Goal: Check status: Check status

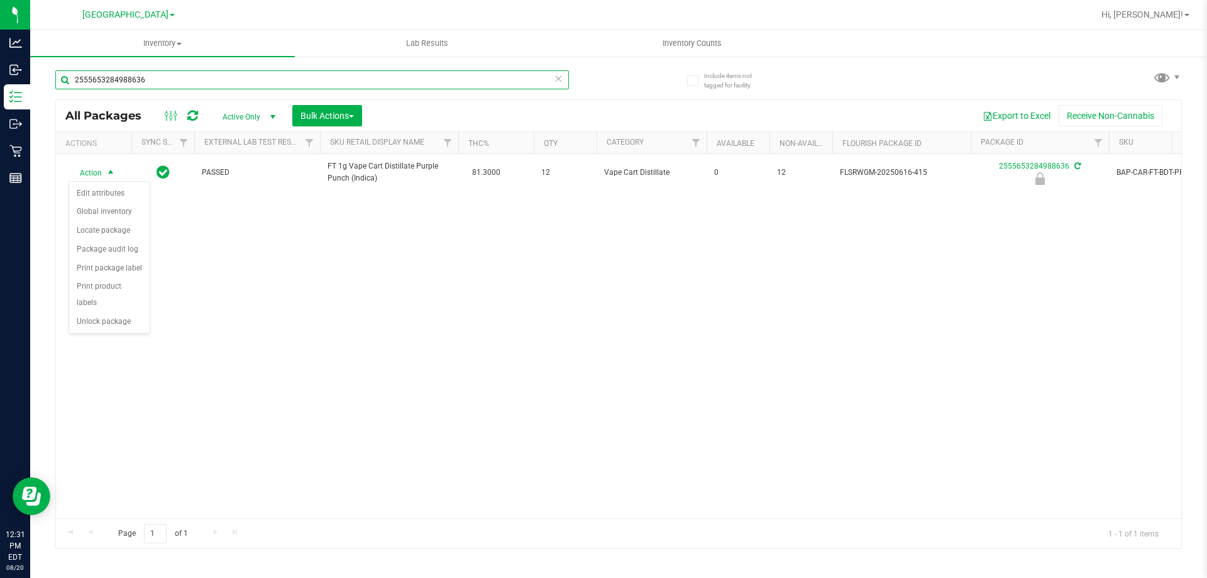
click at [221, 77] on input "2555653284988636" at bounding box center [311, 79] width 513 height 19
click at [221, 76] on input "2555653284988636" at bounding box center [311, 79] width 513 height 19
click at [219, 79] on input "2555653284988636" at bounding box center [311, 79] width 513 height 19
click at [219, 80] on input "2555653284988636" at bounding box center [311, 79] width 513 height 19
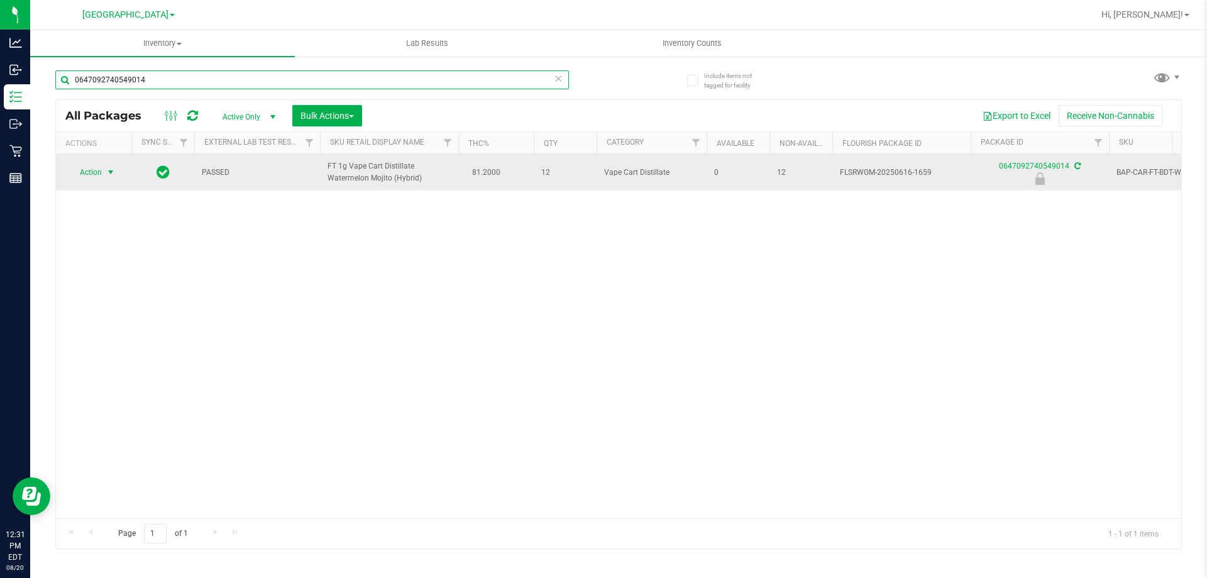
type input "0647092740549014"
click at [112, 173] on span "select" at bounding box center [111, 172] width 10 height 10
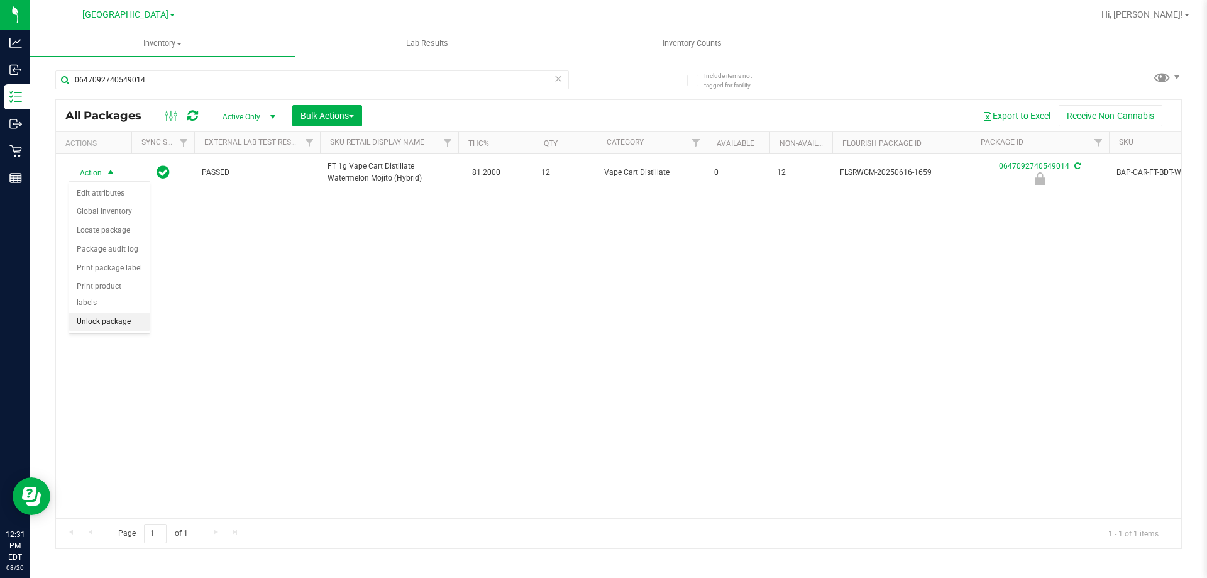
click at [116, 312] on li "Unlock package" at bounding box center [109, 321] width 80 height 19
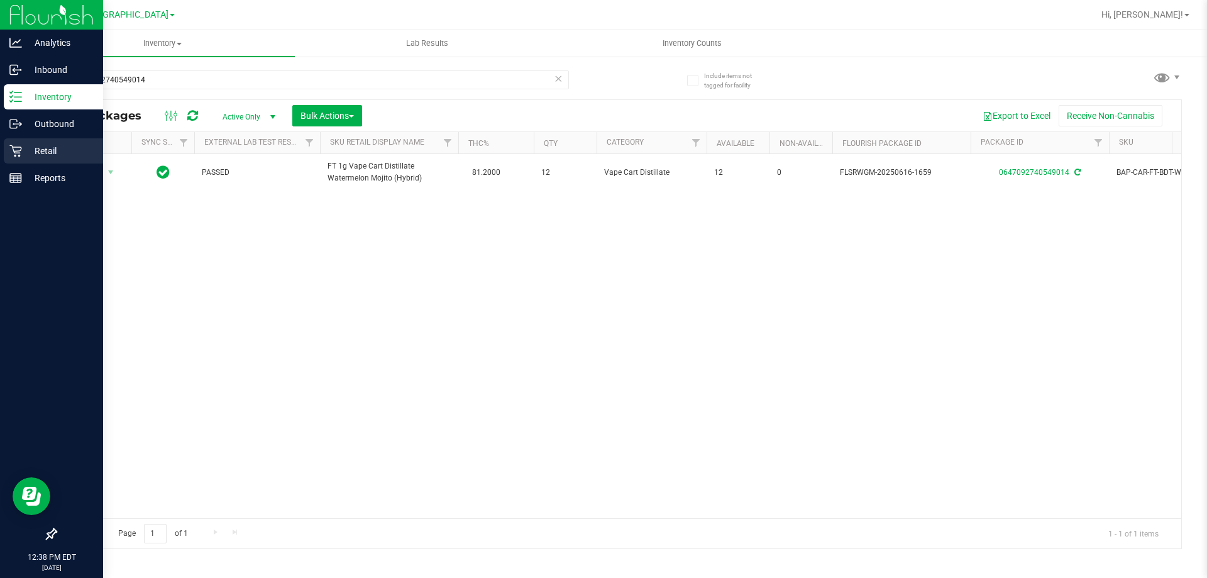
click at [4, 155] on div "Retail" at bounding box center [53, 150] width 99 height 25
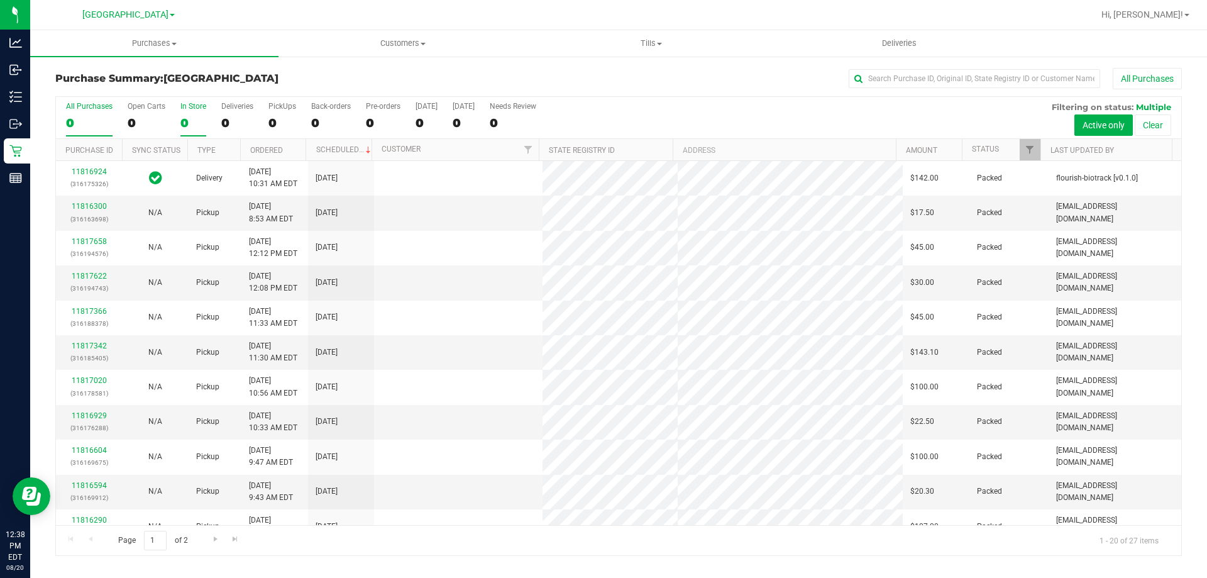
click at [187, 123] on div "0" at bounding box center [193, 123] width 26 height 14
click at [0, 0] on input "In Store 0" at bounding box center [0, 0] width 0 height 0
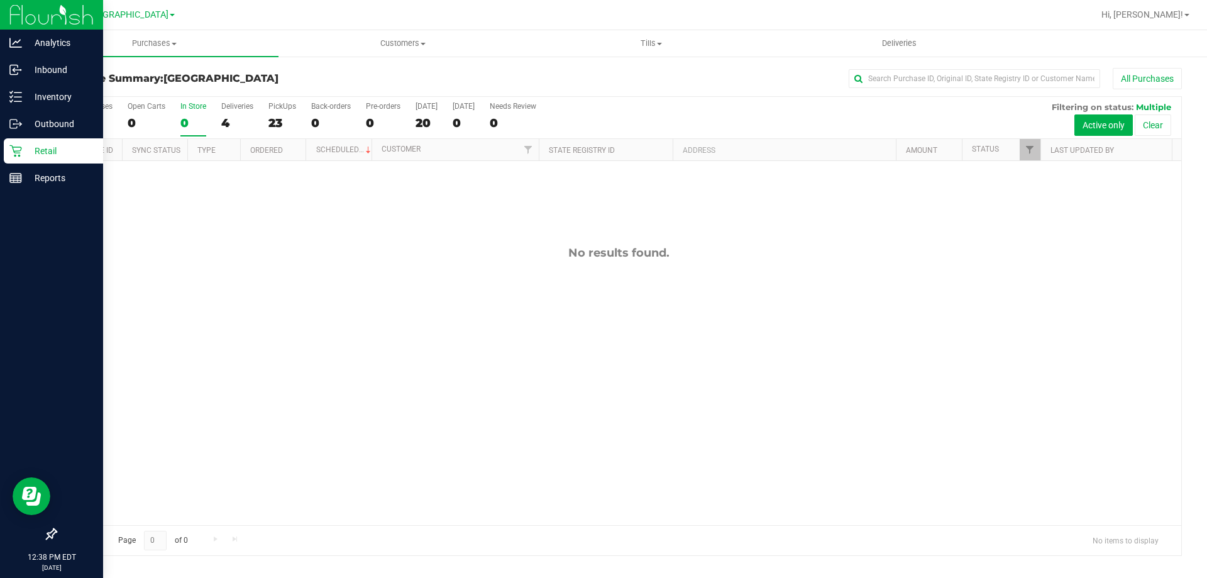
click at [18, 158] on div "Retail" at bounding box center [53, 150] width 99 height 25
click at [59, 185] on div "Reports" at bounding box center [53, 177] width 99 height 25
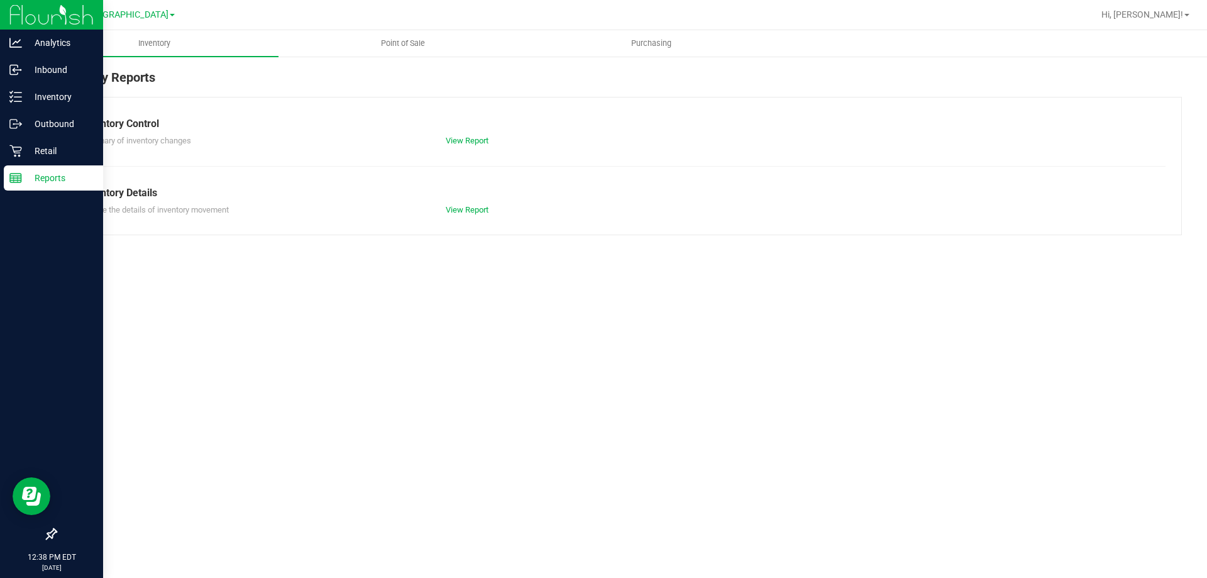
click at [51, 158] on p "Retail" at bounding box center [59, 150] width 75 height 15
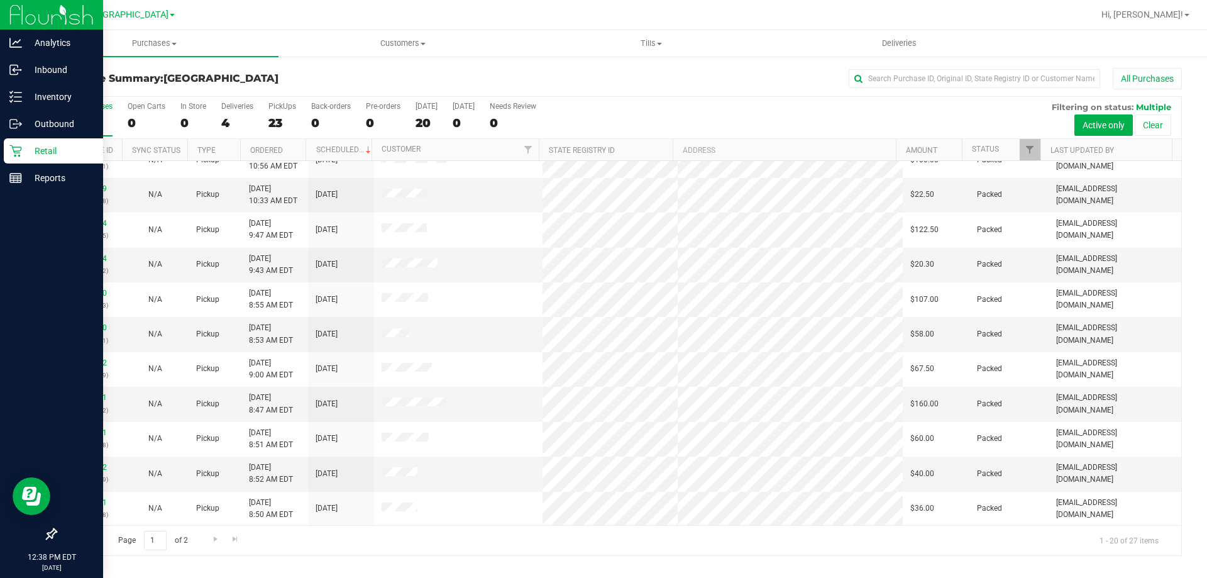
scroll to position [332, 0]
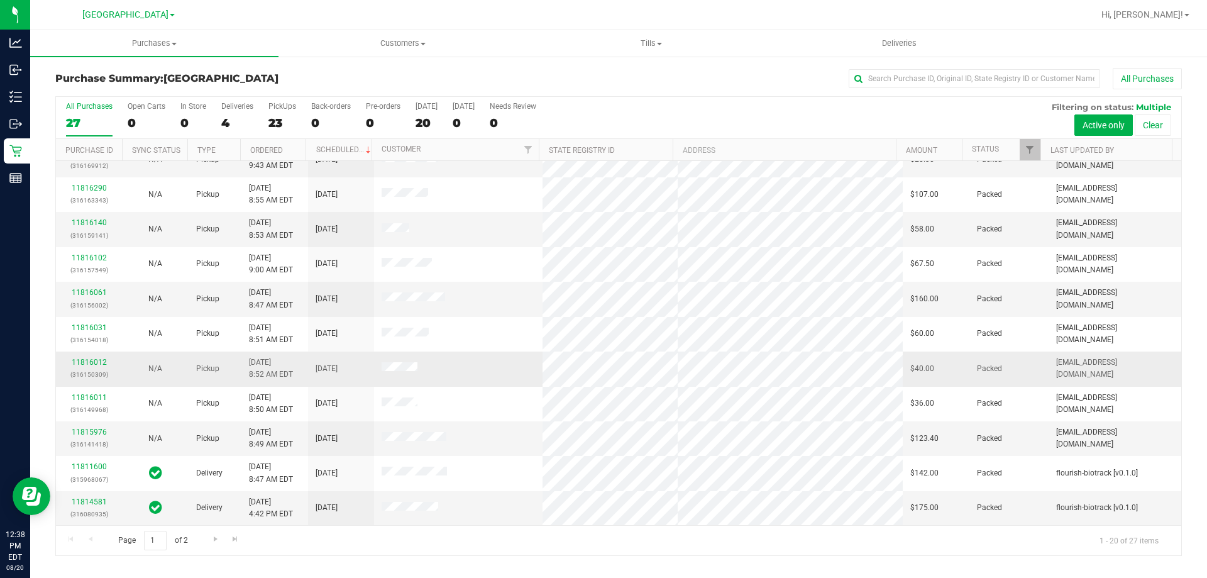
click at [503, 378] on td at bounding box center [458, 368] width 169 height 35
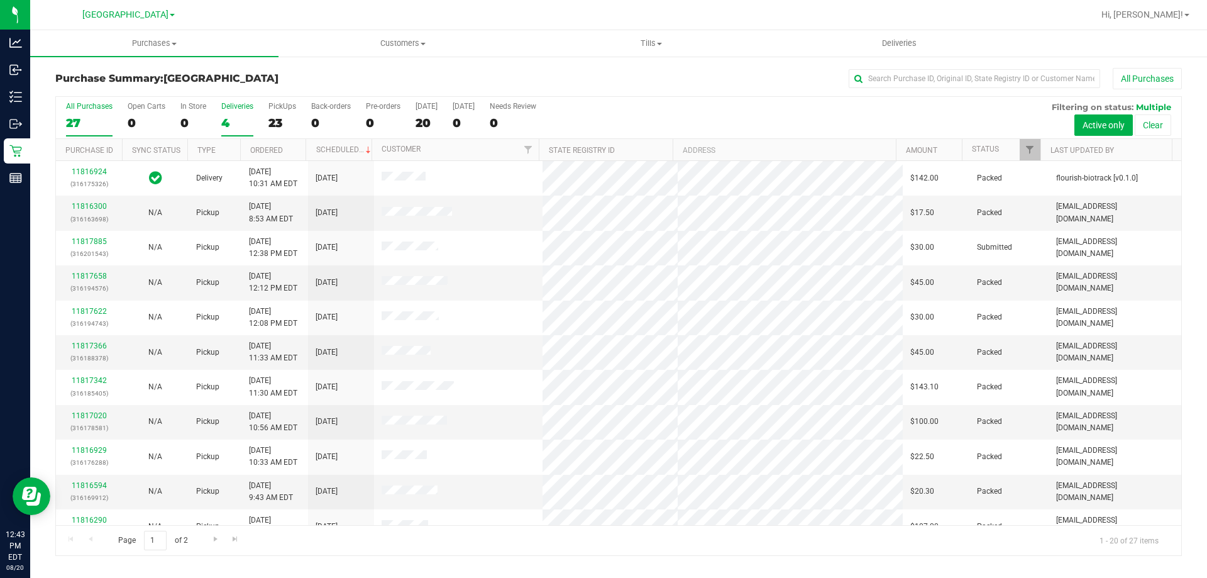
click at [223, 106] on div "Deliveries" at bounding box center [237, 106] width 32 height 9
click at [0, 0] on input "Deliveries 4" at bounding box center [0, 0] width 0 height 0
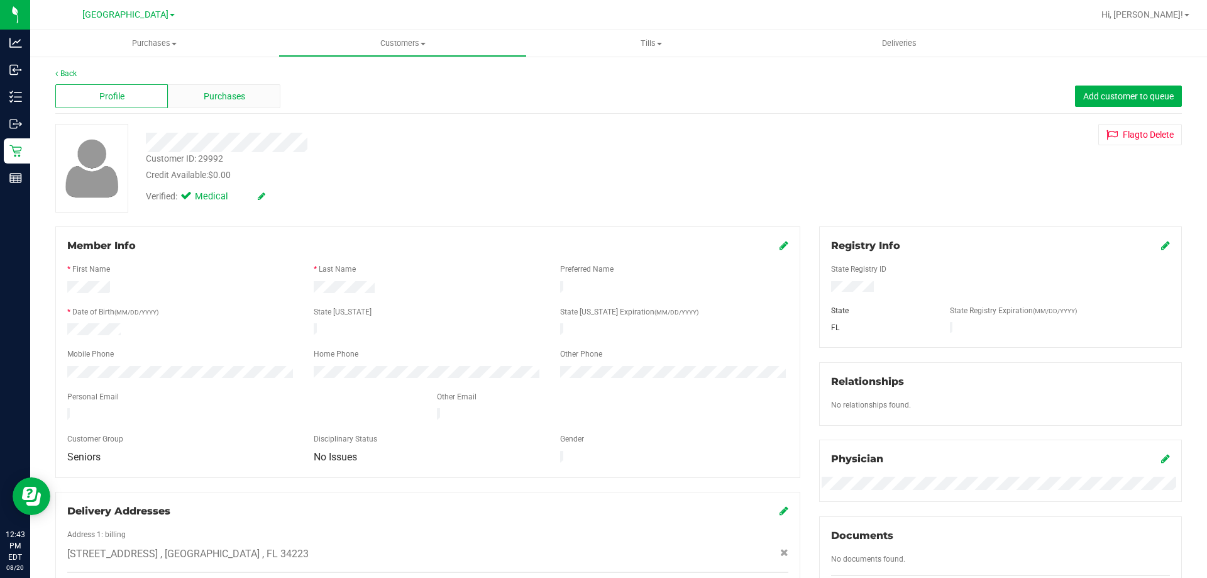
click at [208, 107] on div "Purchases" at bounding box center [224, 96] width 112 height 24
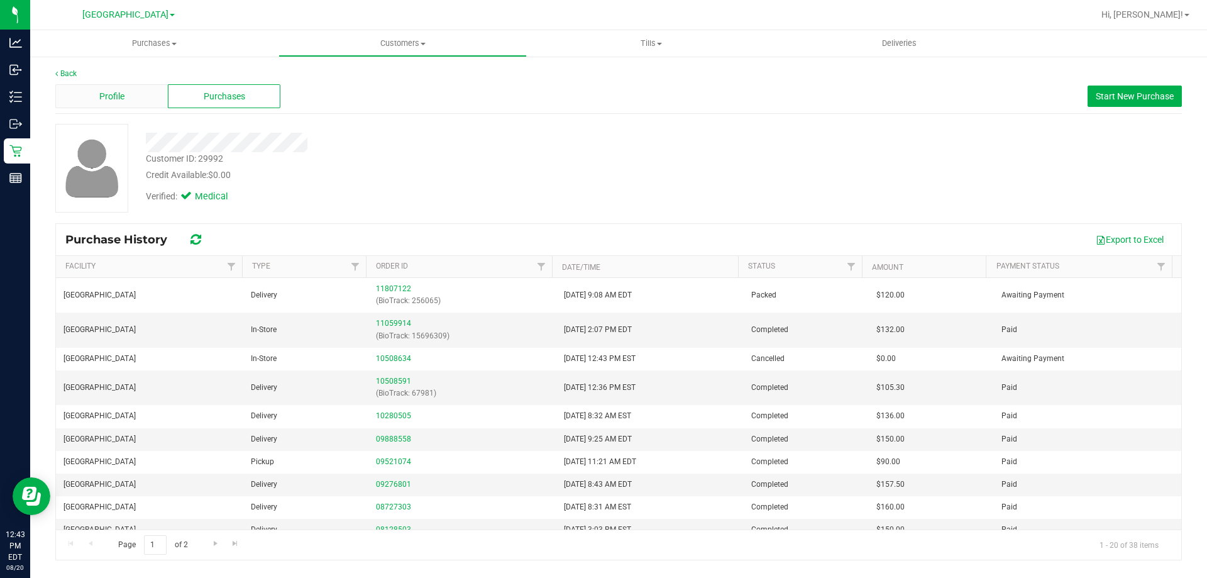
click at [111, 96] on span "Profile" at bounding box center [111, 96] width 25 height 13
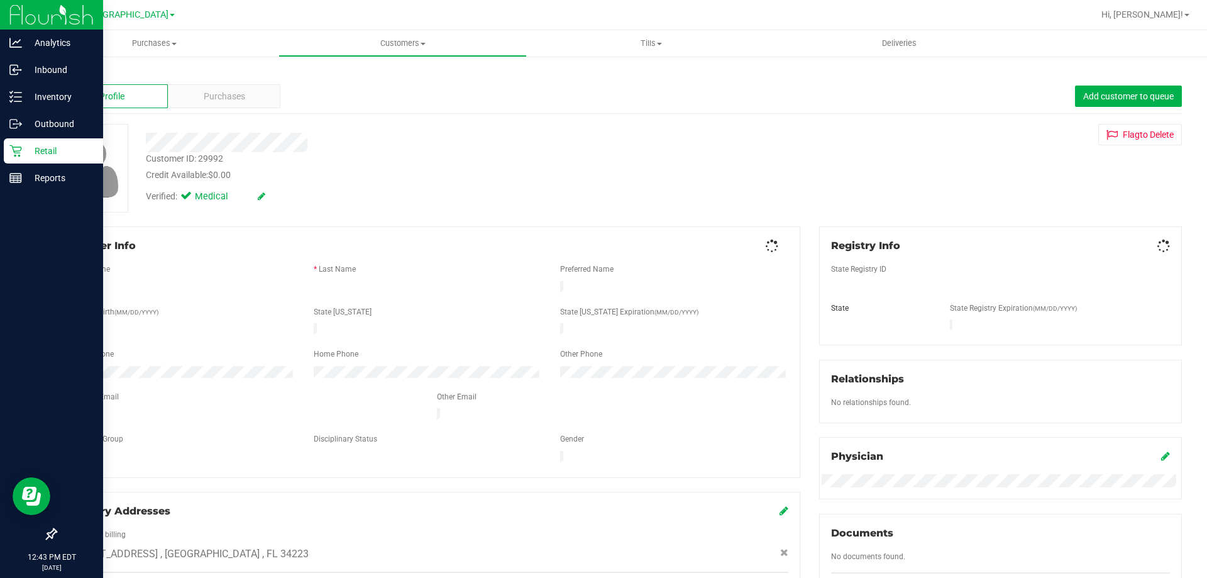
click at [18, 151] on icon at bounding box center [15, 151] width 13 height 13
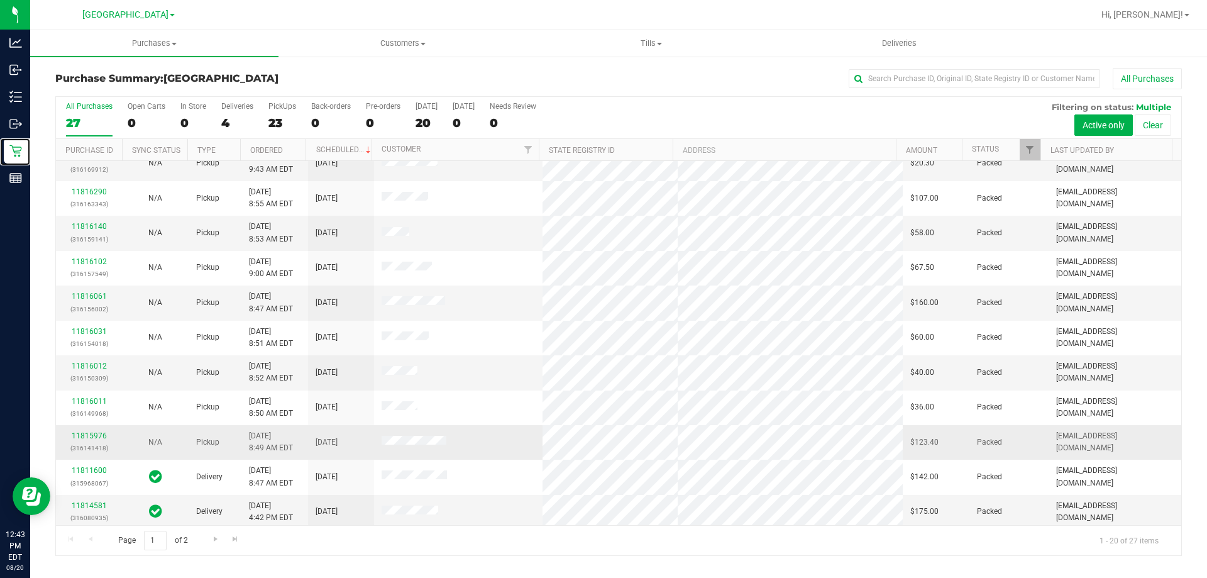
scroll to position [332, 0]
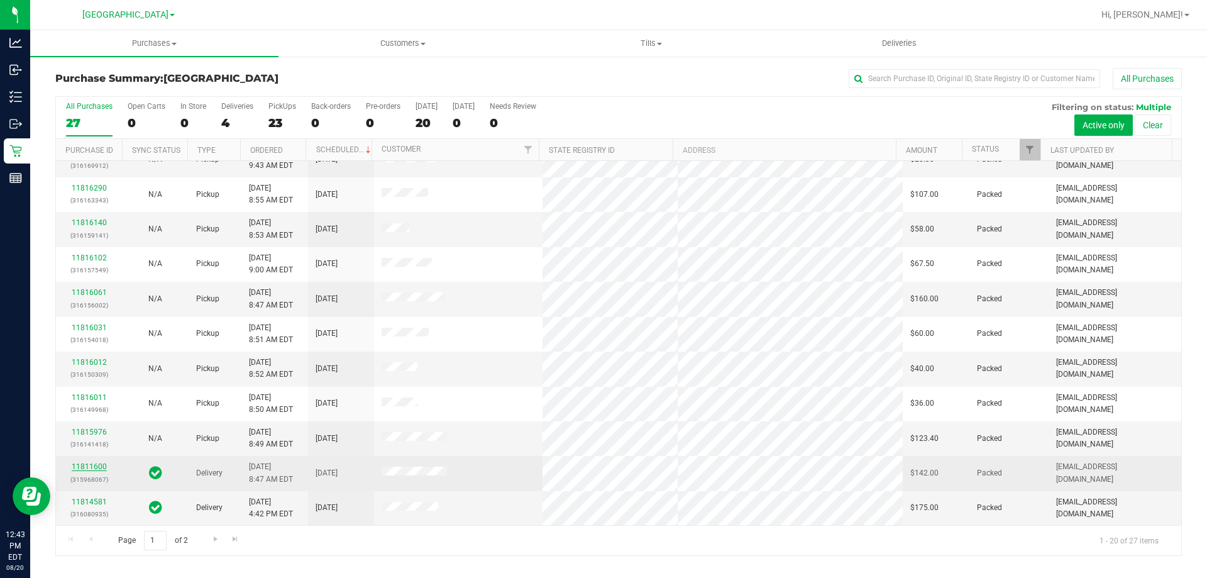
click at [90, 469] on link "11811600" at bounding box center [89, 466] width 35 height 9
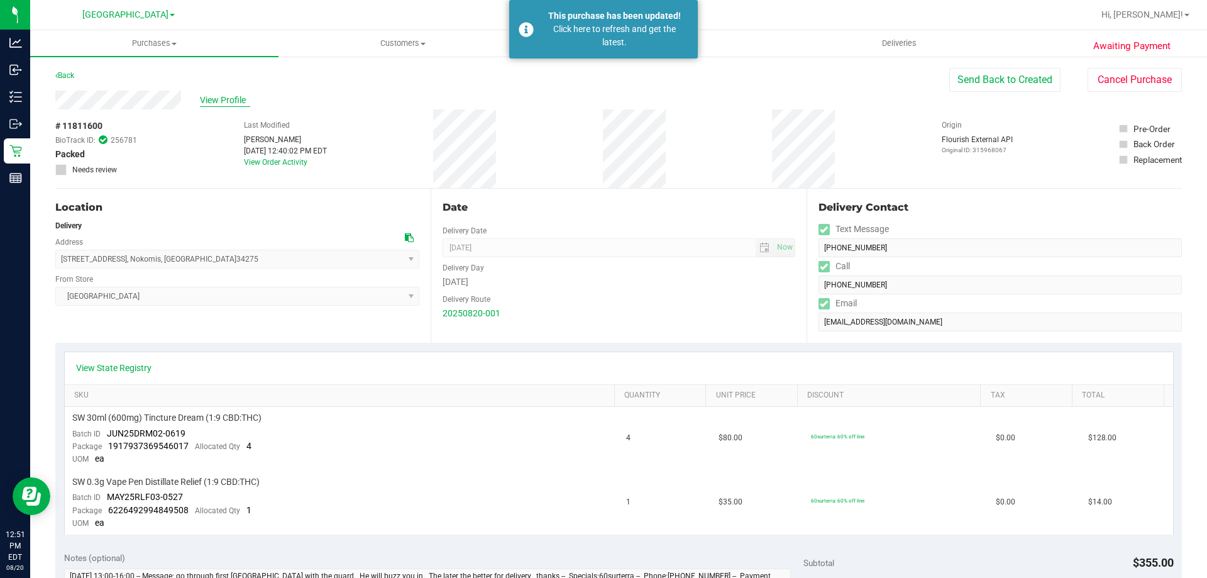
click at [222, 98] on span "View Profile" at bounding box center [225, 100] width 50 height 13
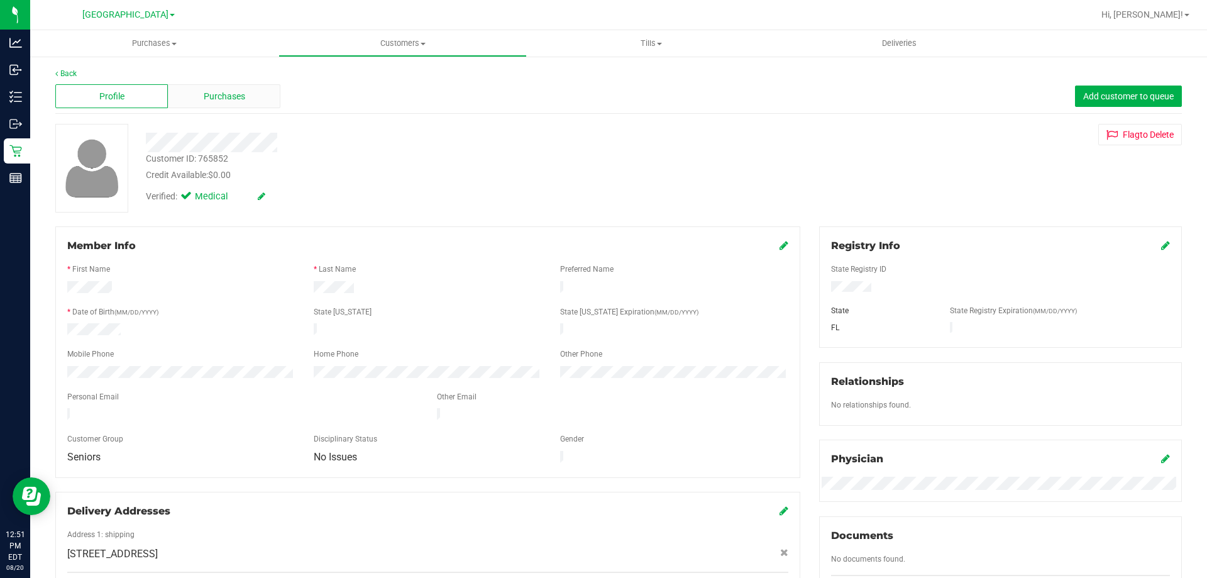
click at [231, 85] on div "Purchases" at bounding box center [224, 96] width 112 height 24
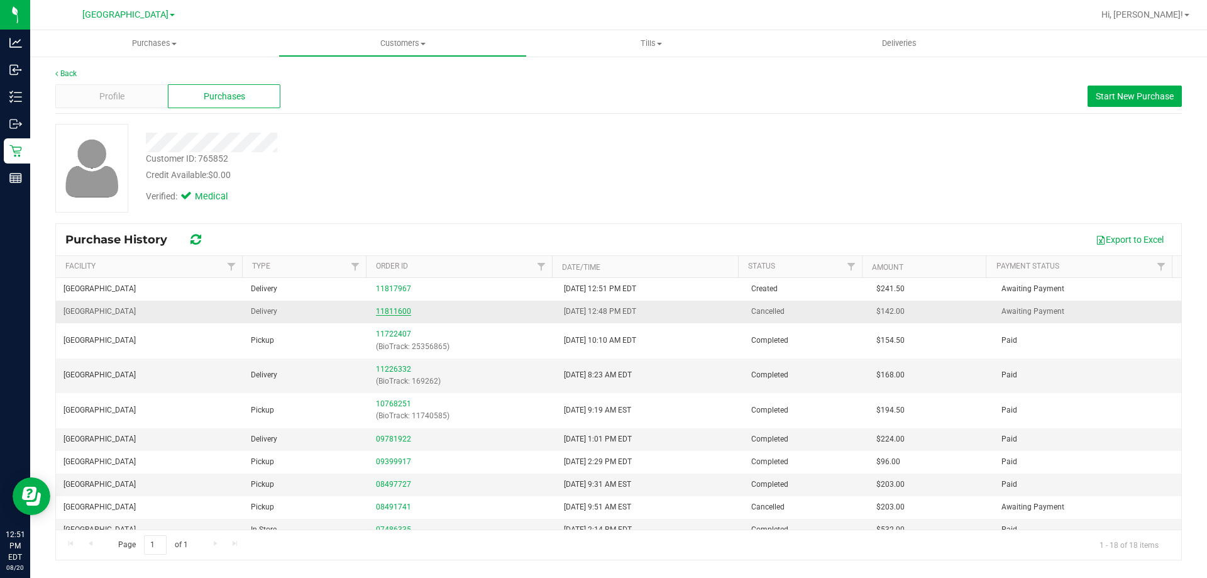
click at [407, 310] on link "11811600" at bounding box center [393, 311] width 35 height 9
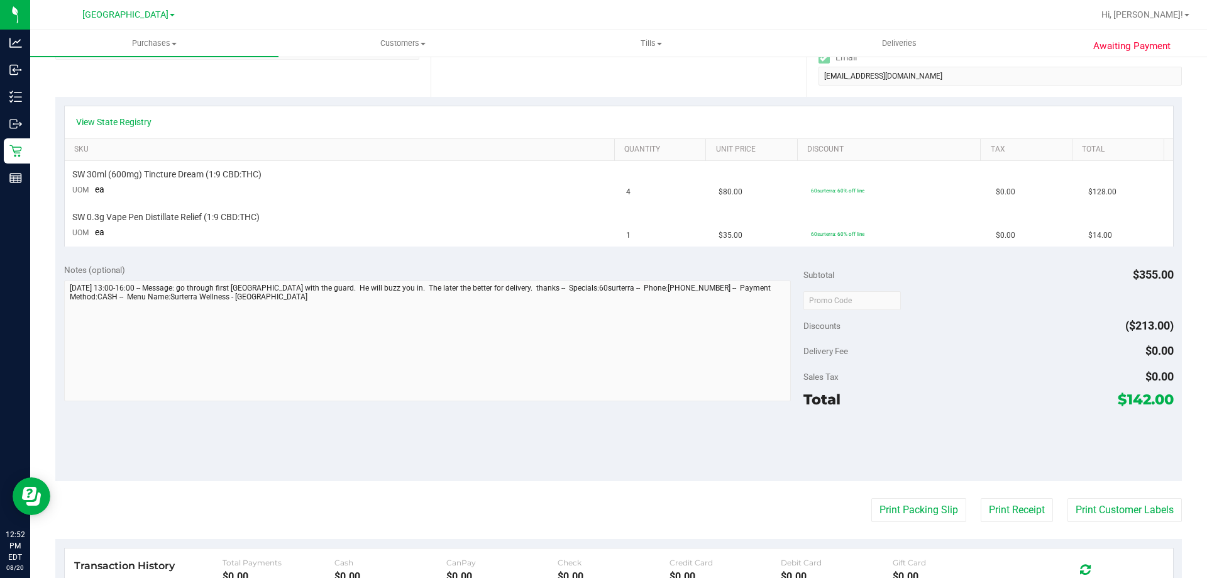
scroll to position [463, 0]
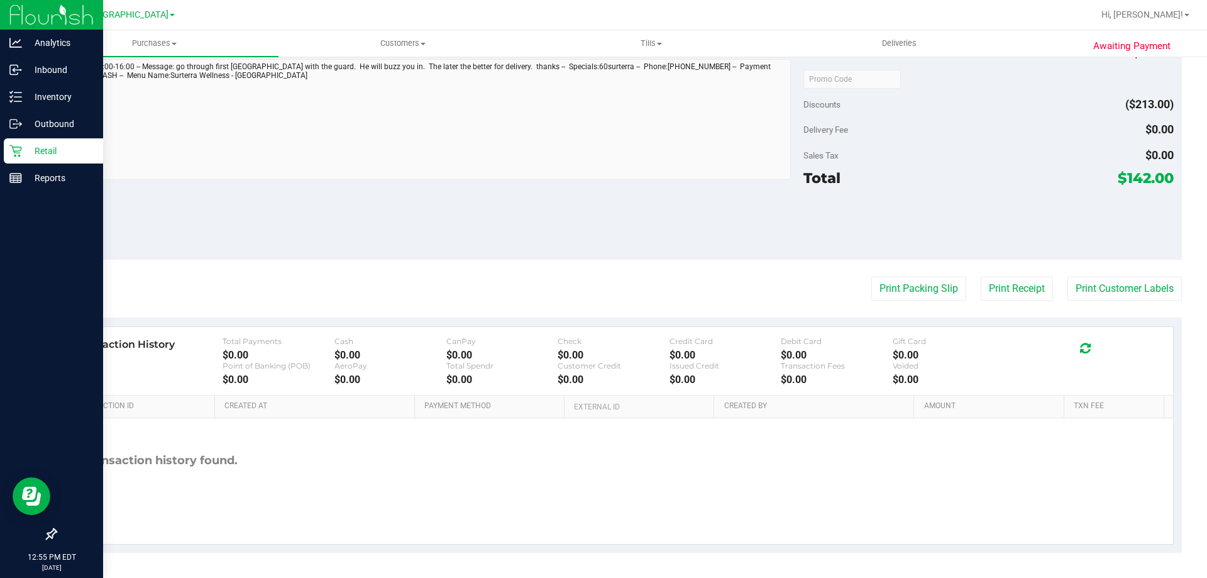
click at [28, 141] on div "Retail" at bounding box center [53, 150] width 99 height 25
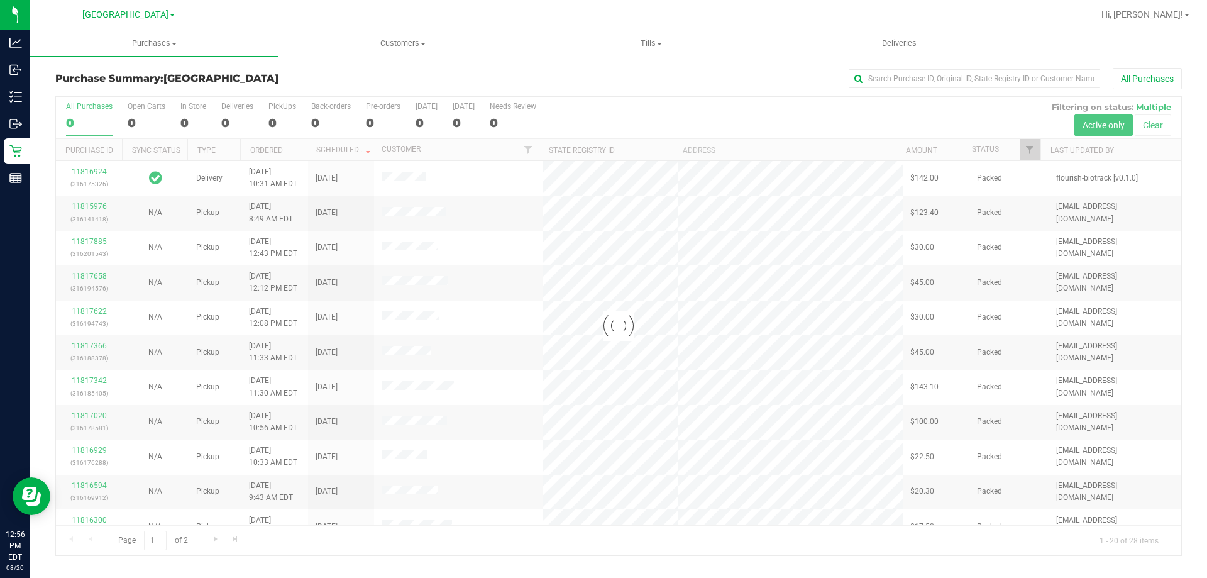
click at [184, 121] on div at bounding box center [618, 326] width 1125 height 458
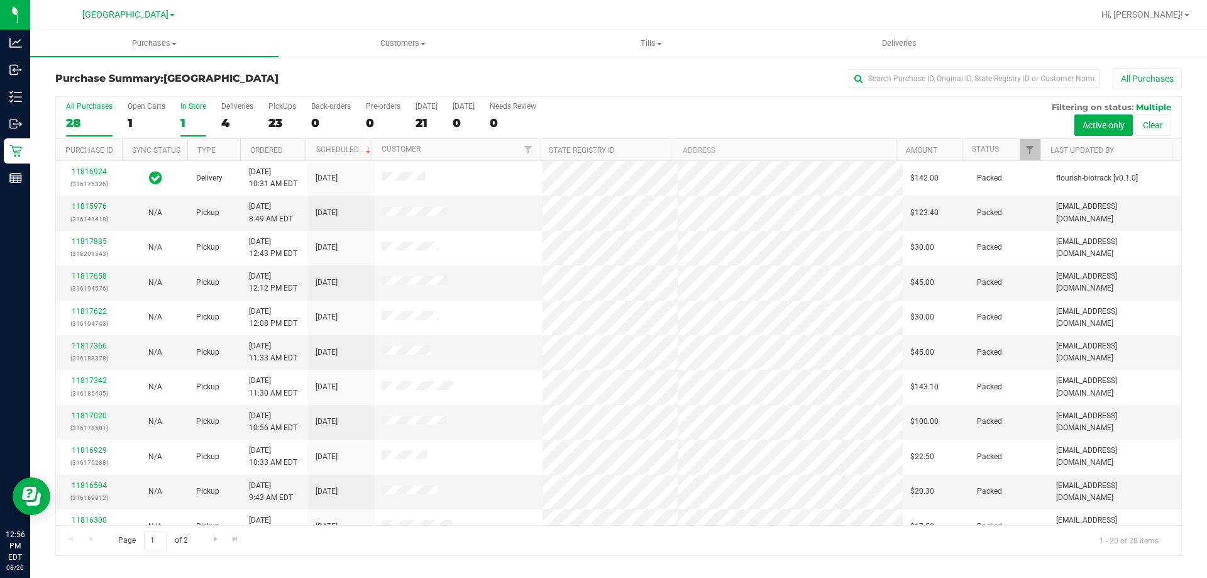
click at [182, 114] on label "In Store 1" at bounding box center [193, 119] width 26 height 35
click at [0, 0] on input "In Store 1" at bounding box center [0, 0] width 0 height 0
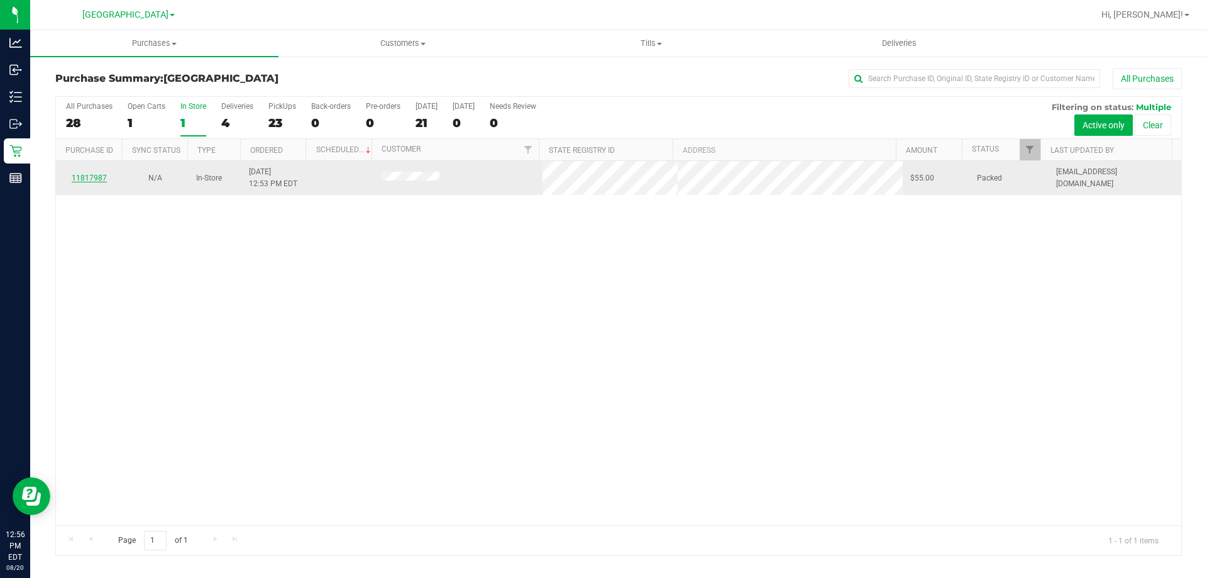
click at [88, 175] on link "11817987" at bounding box center [89, 177] width 35 height 9
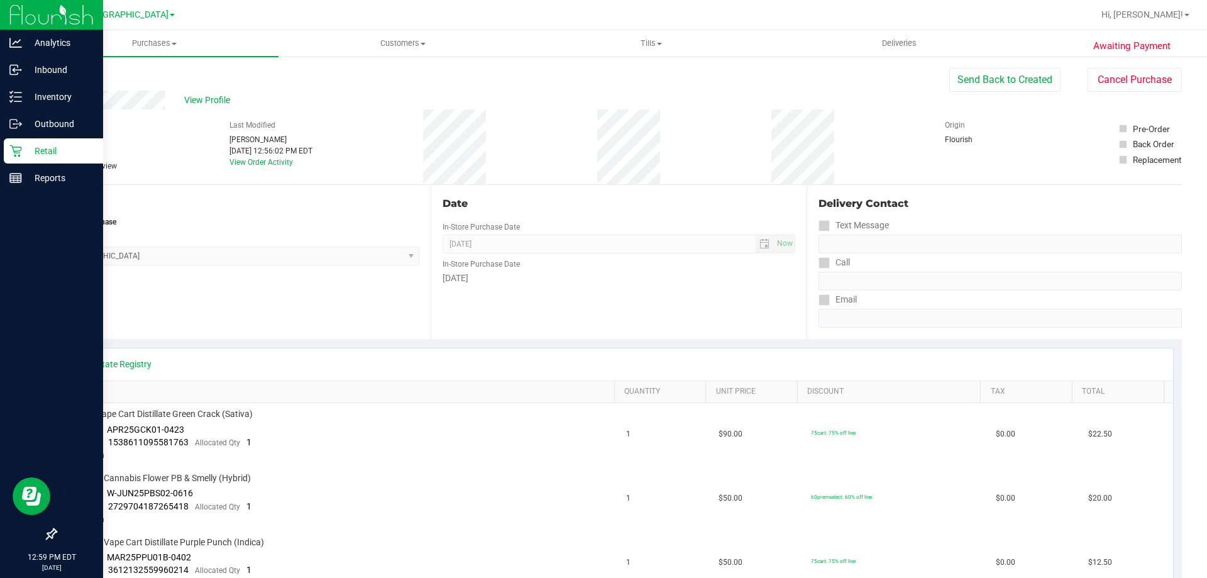
click at [14, 153] on icon at bounding box center [15, 151] width 13 height 13
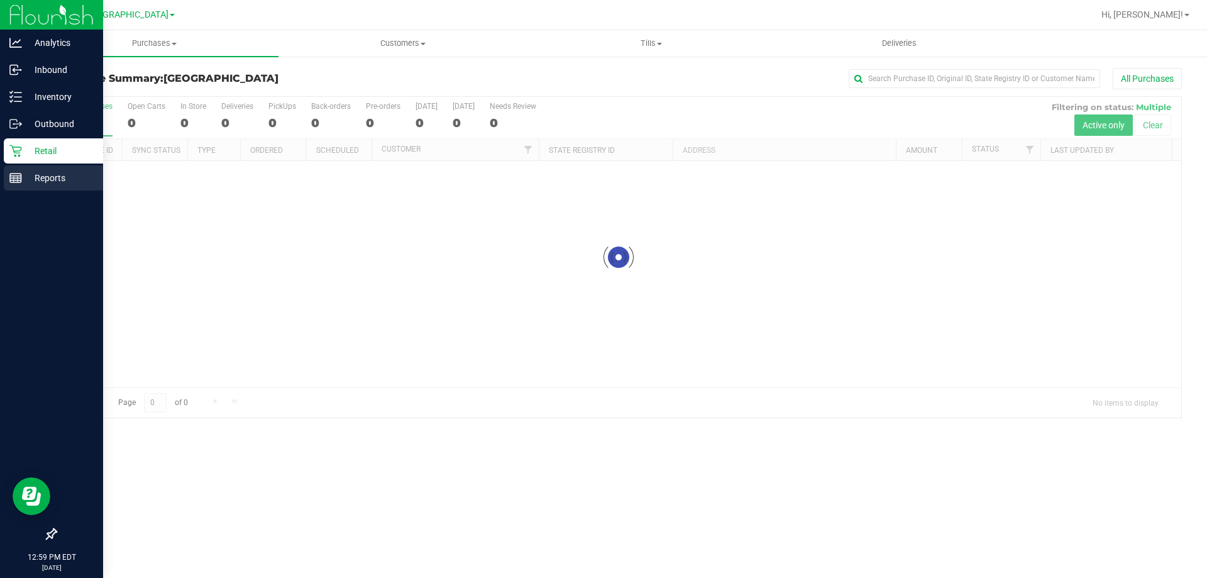
click at [59, 182] on p "Reports" at bounding box center [59, 177] width 75 height 15
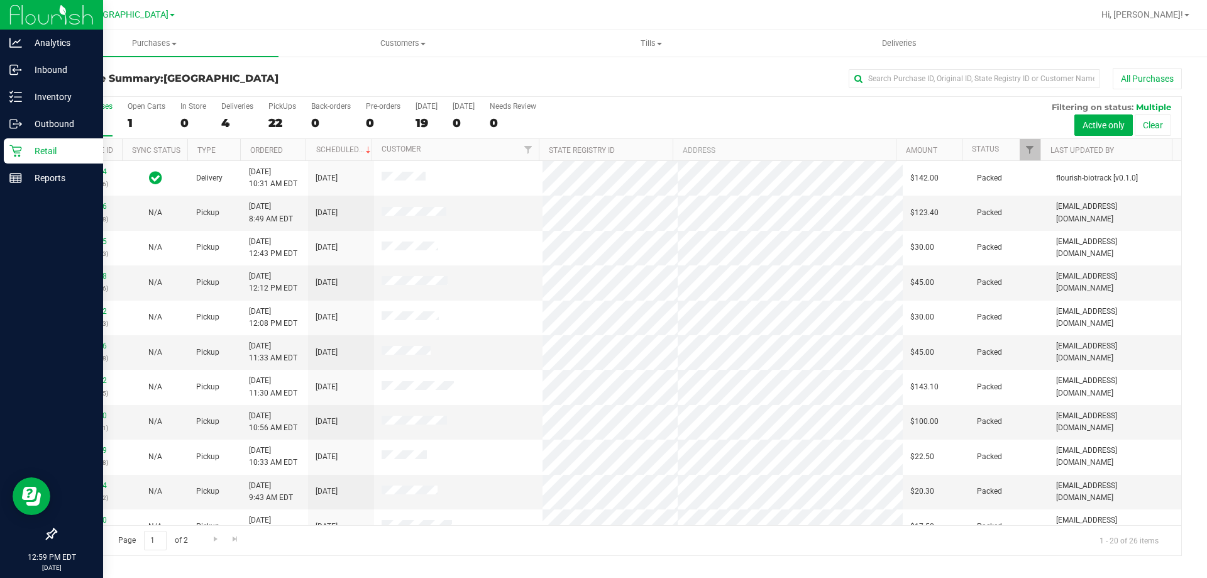
click at [58, 157] on p "Retail" at bounding box center [59, 150] width 75 height 15
